Goal: Find specific page/section: Find specific page/section

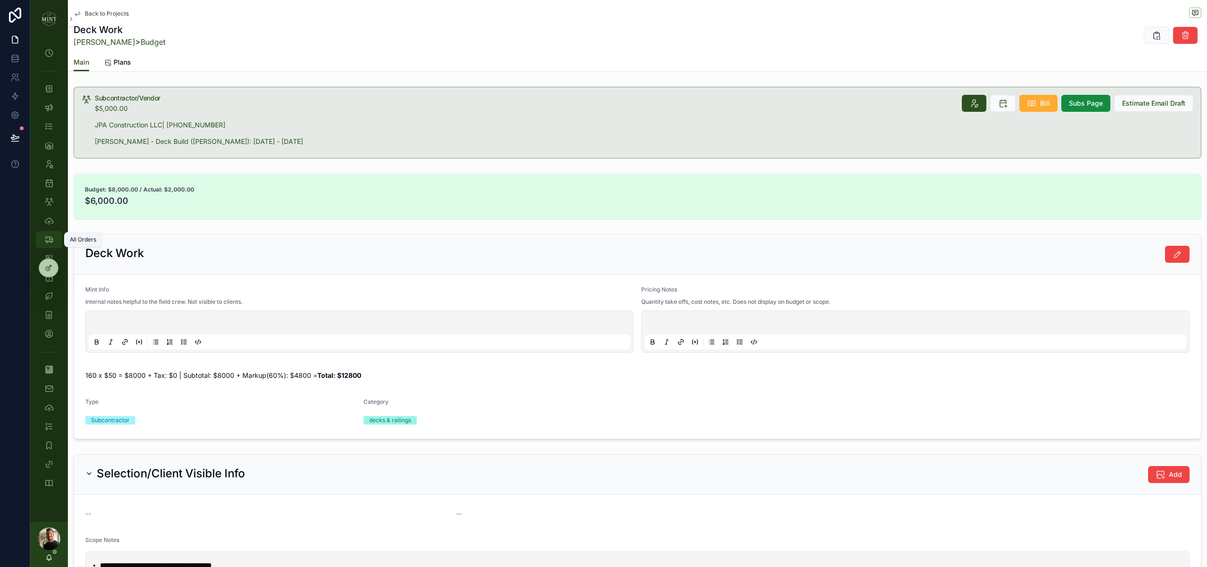
click at [47, 239] on icon "scrollable content" at bounding box center [48, 239] width 9 height 9
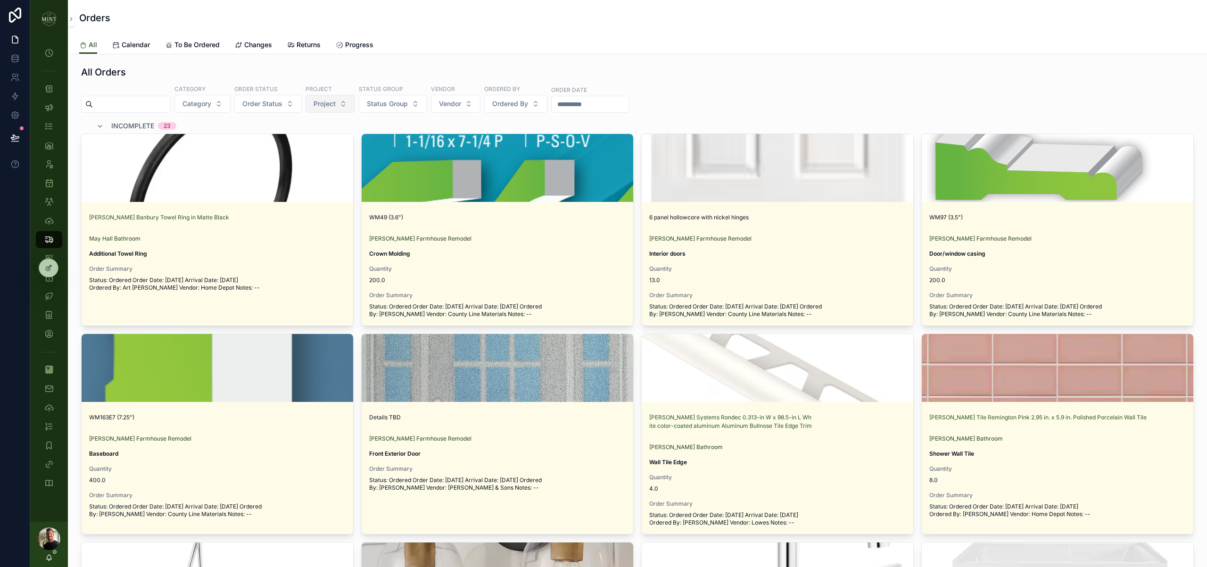
click at [355, 104] on button "Project" at bounding box center [329, 104] width 49 height 18
type input "***"
click at [336, 144] on span "May Hall Bathroom" at bounding box center [316, 141] width 58 height 9
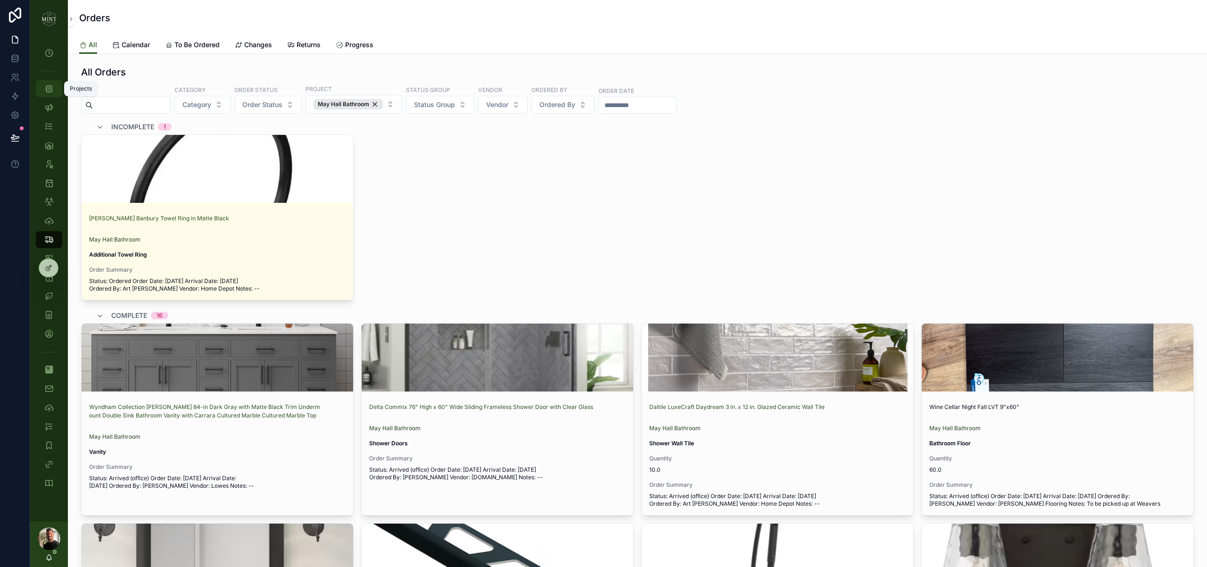
click at [49, 91] on icon "scrollable content" at bounding box center [48, 88] width 9 height 9
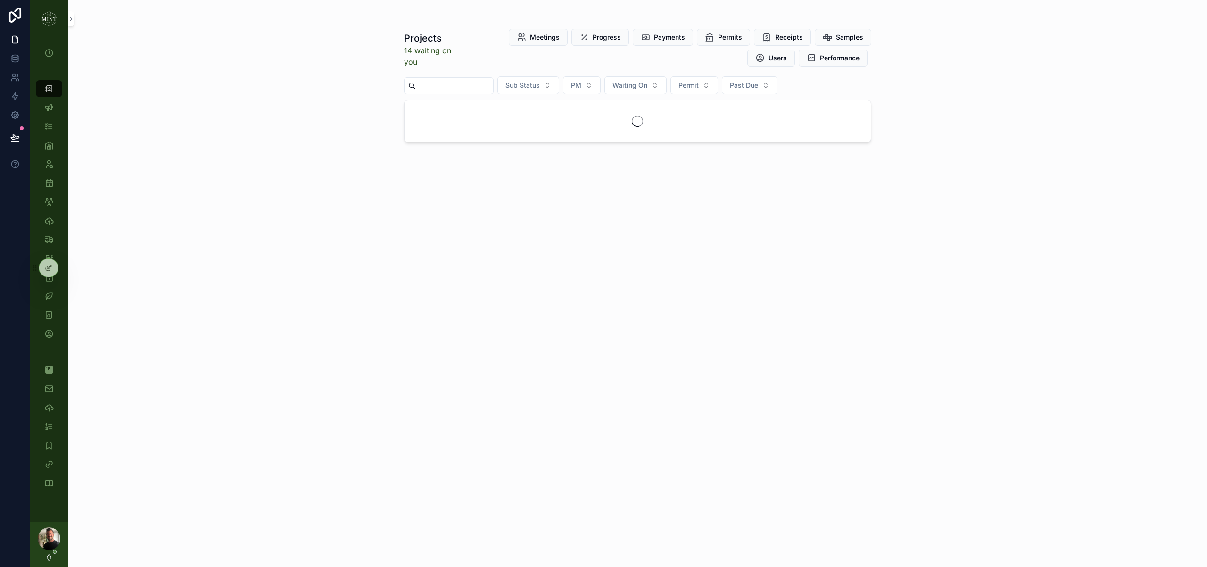
click at [437, 89] on input "scrollable content" at bounding box center [454, 85] width 77 height 13
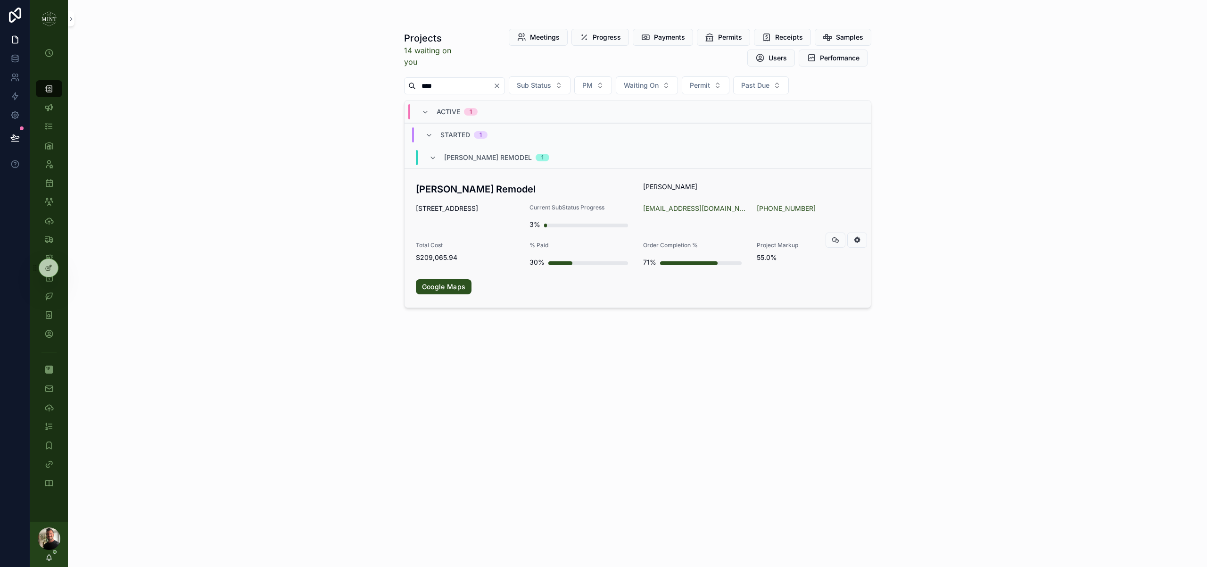
type input "****"
click at [451, 197] on div "[PERSON_NAME] Remodel [PERSON_NAME] [STREET_ADDRESS] Current SubStatus Progress…" at bounding box center [638, 238] width 444 height 112
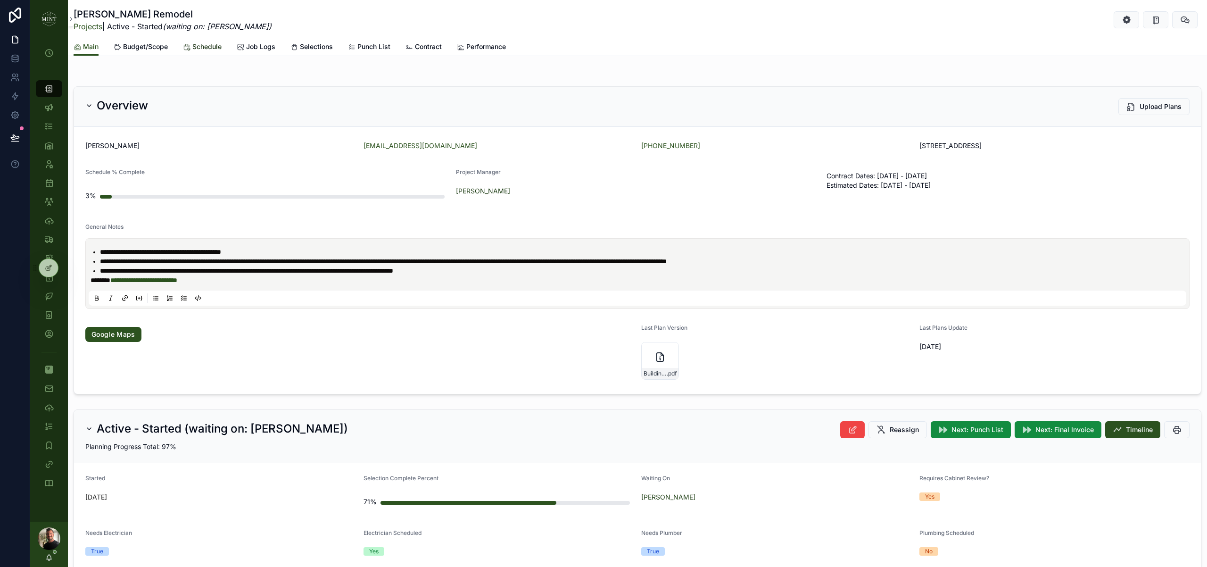
click at [214, 47] on span "Schedule" at bounding box center [206, 46] width 29 height 9
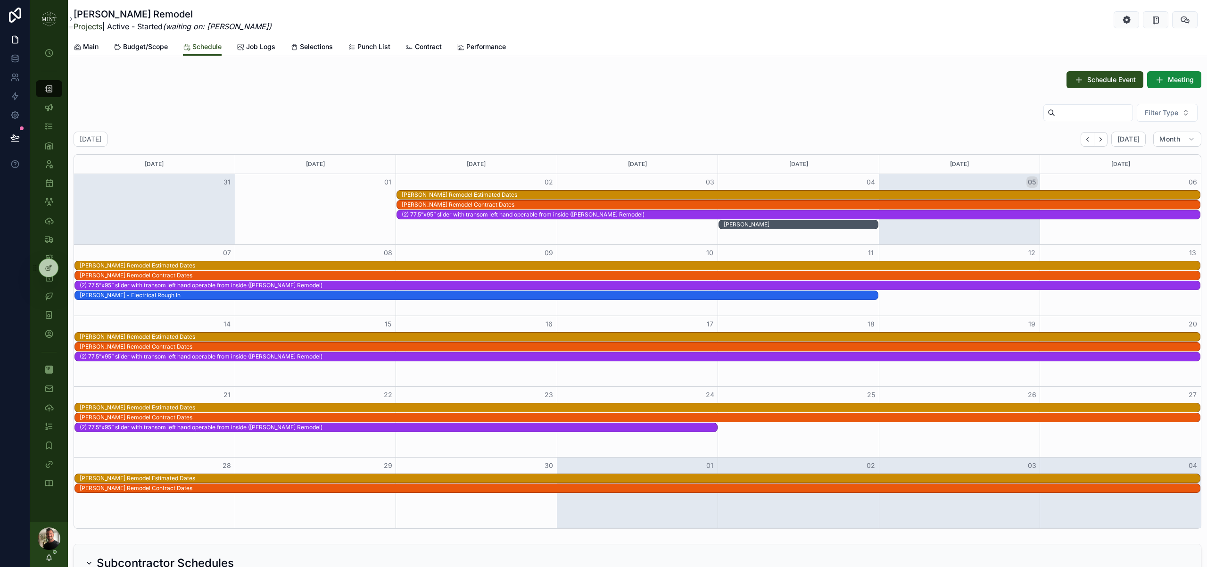
click at [85, 25] on link "Projects" at bounding box center [88, 26] width 29 height 9
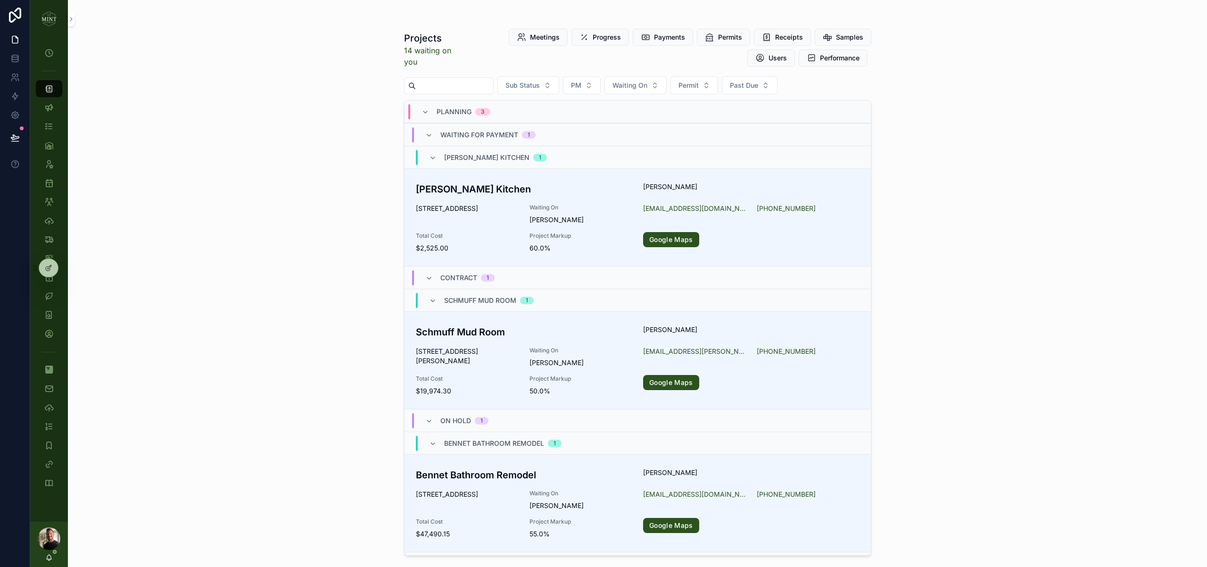
click at [453, 85] on input "scrollable content" at bounding box center [454, 85] width 77 height 13
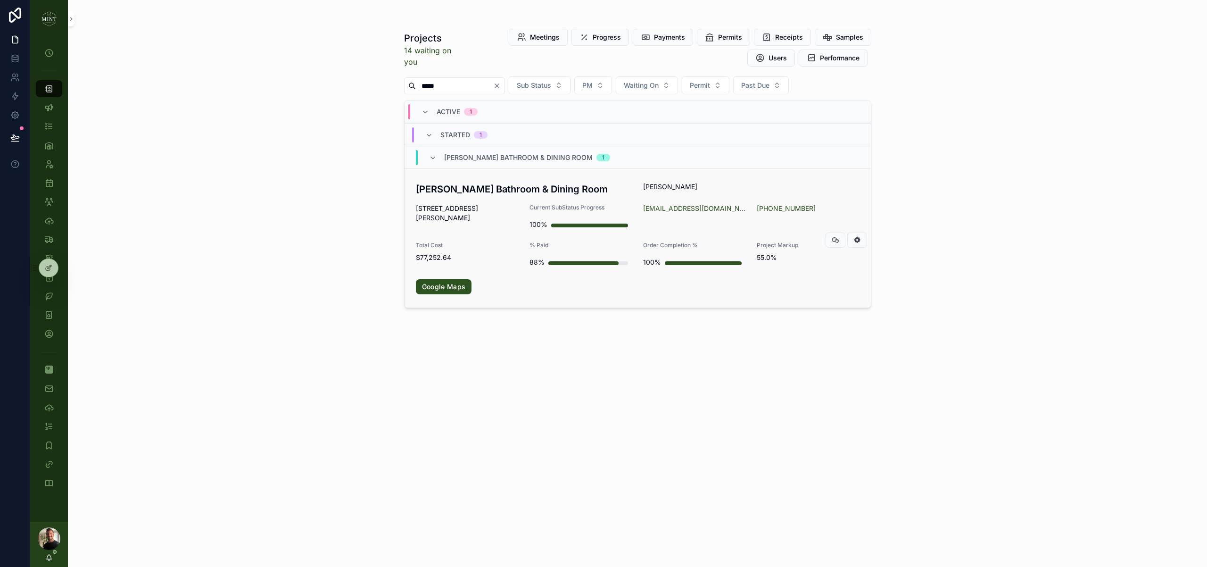
type input "*****"
click at [505, 189] on h3 "[PERSON_NAME] Bathroom & Dining Room" at bounding box center [524, 189] width 216 height 14
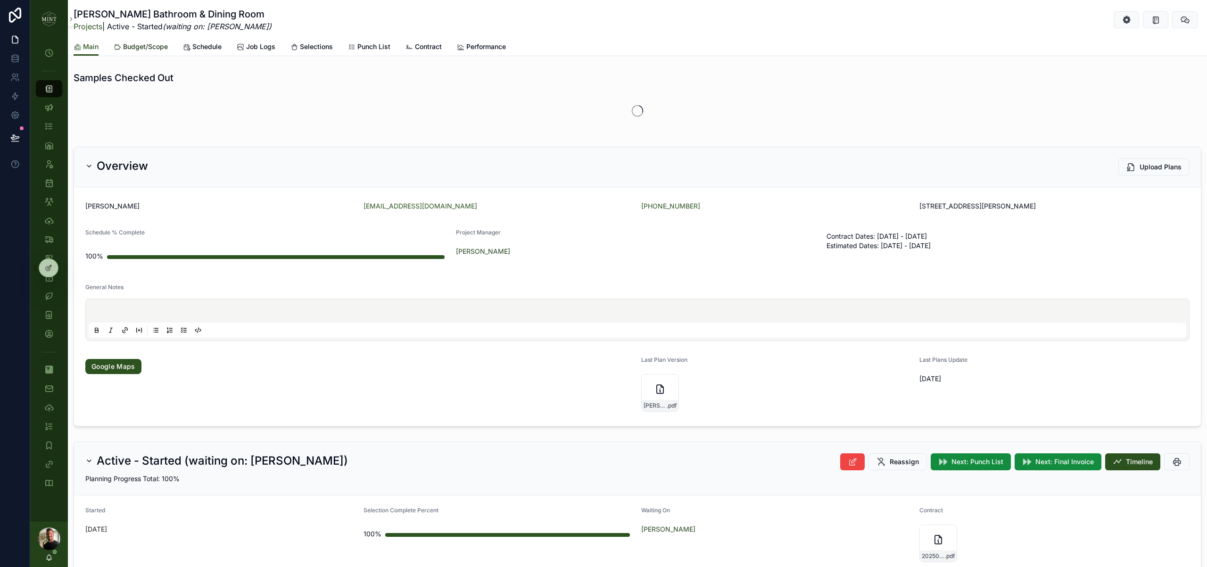
click at [151, 51] on link "Budget/Scope" at bounding box center [141, 47] width 54 height 19
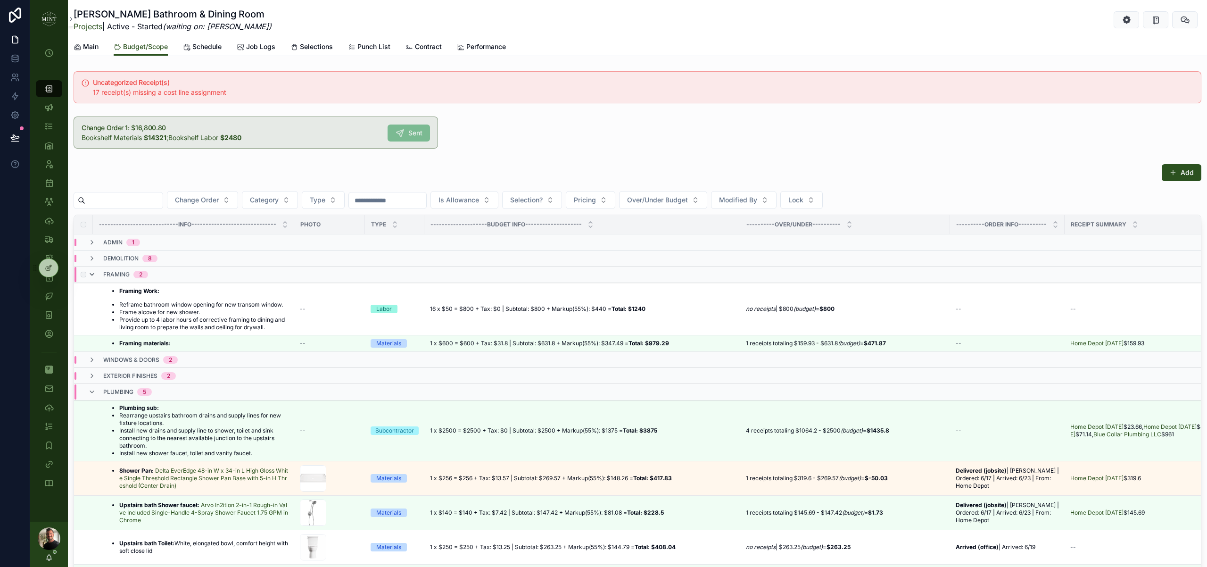
click at [93, 274] on icon "scrollable content" at bounding box center [92, 275] width 8 height 8
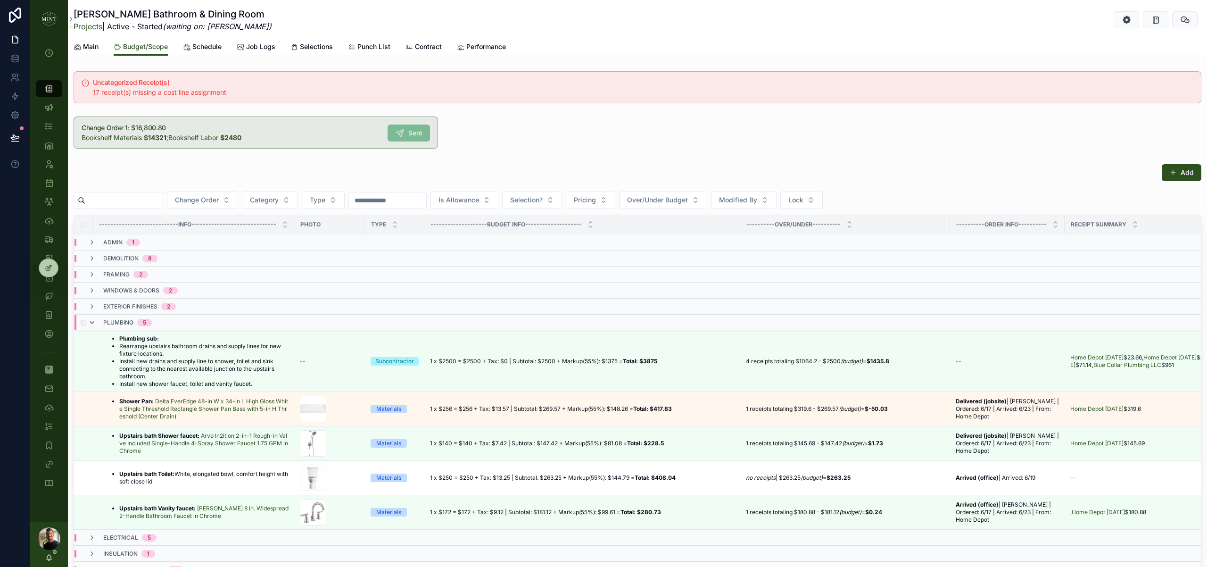
click at [94, 322] on icon "scrollable content" at bounding box center [92, 323] width 8 height 8
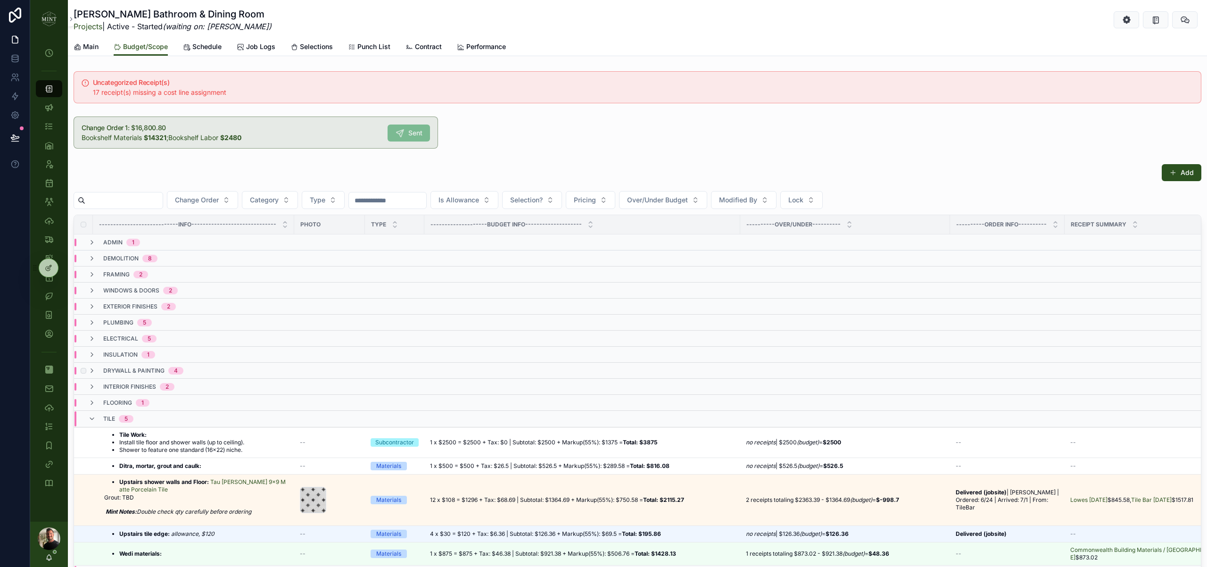
click at [171, 438] on li "Install tile floor and shower walls (up to ceiling)." at bounding box center [181, 442] width 125 height 8
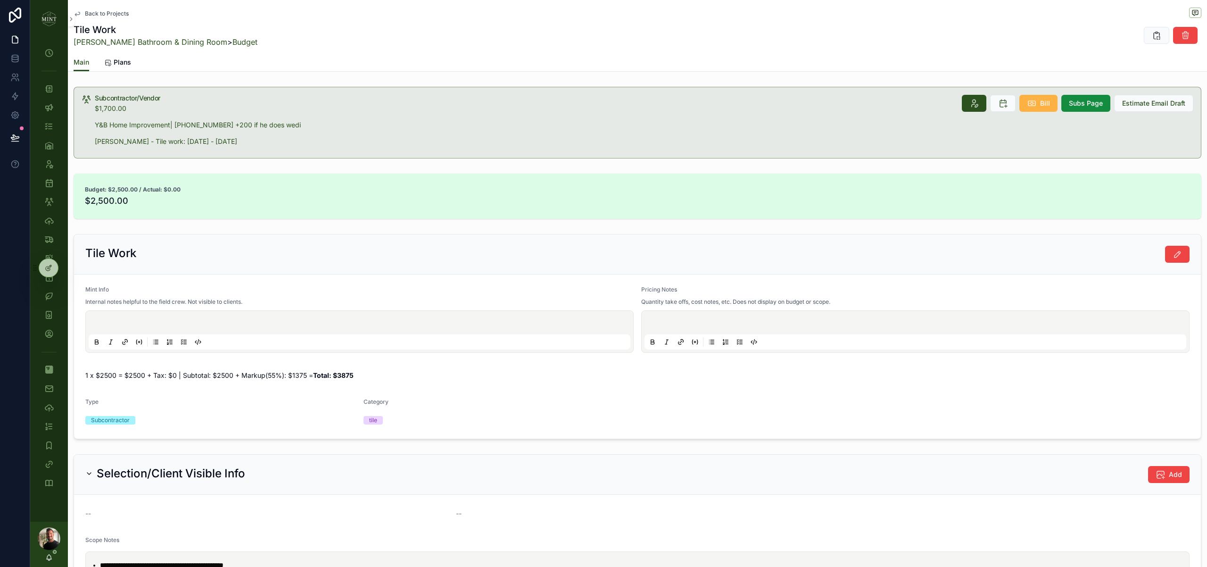
click at [1036, 104] on icon "scrollable content" at bounding box center [1031, 103] width 9 height 9
